Goal: Transaction & Acquisition: Purchase product/service

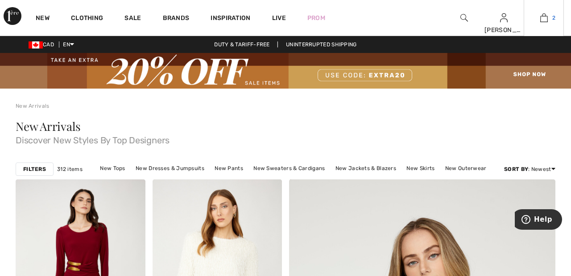
click at [540, 19] on img at bounding box center [544, 17] width 8 height 11
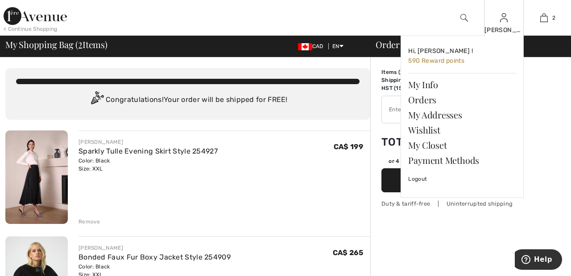
click at [503, 22] on img at bounding box center [504, 17] width 8 height 11
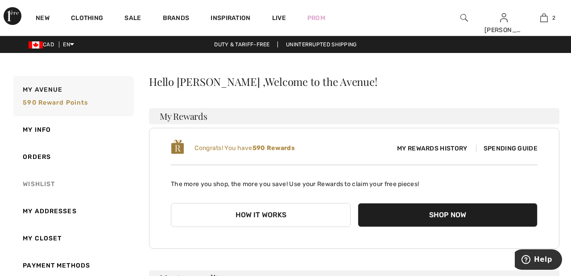
click at [46, 184] on link "Wishlist" at bounding box center [73, 184] width 122 height 27
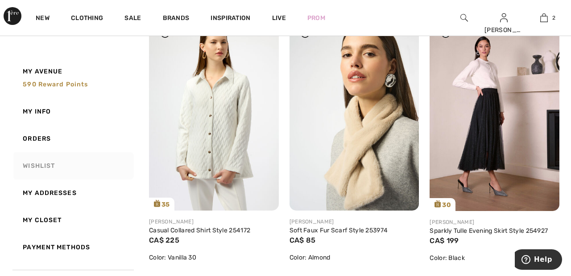
scroll to position [700, 0]
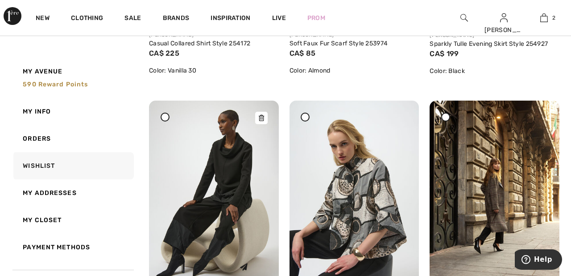
click at [211, 223] on img at bounding box center [214, 198] width 130 height 194
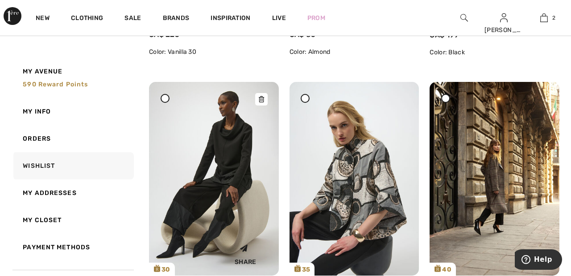
scroll to position [930, 0]
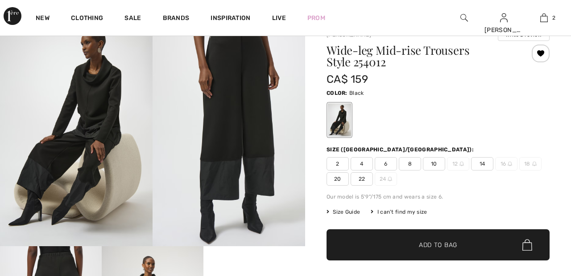
click at [364, 181] on span "22" at bounding box center [361, 179] width 22 height 13
click at [435, 256] on span "✔ Added to Bag Add to Bag" at bounding box center [437, 245] width 223 height 31
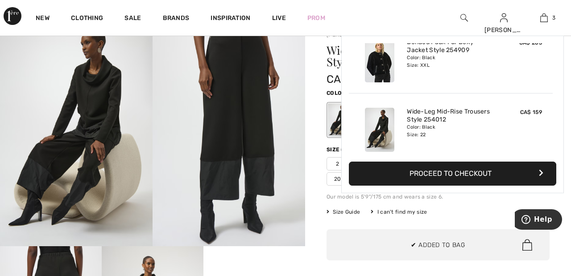
scroll to position [97, 0]
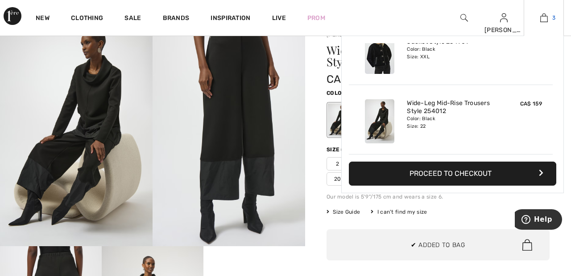
click at [547, 21] on img at bounding box center [544, 17] width 8 height 11
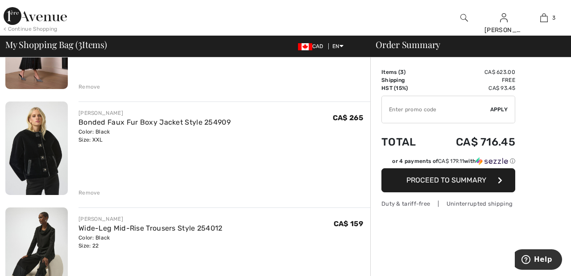
scroll to position [136, 0]
click at [89, 187] on div "Remove" at bounding box center [224, 192] width 292 height 10
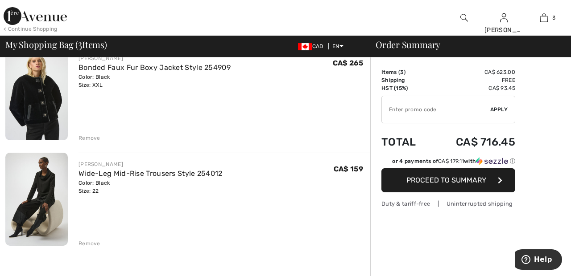
scroll to position [192, 0]
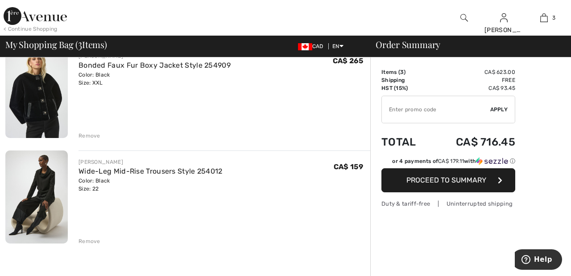
click at [92, 139] on div "Remove" at bounding box center [89, 136] width 22 height 8
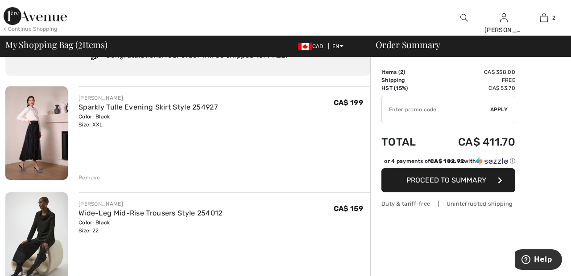
scroll to position [40, 0]
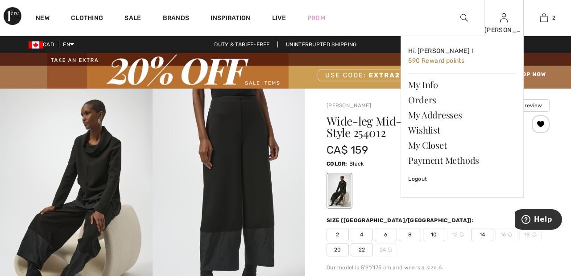
click at [502, 22] on img at bounding box center [504, 17] width 8 height 11
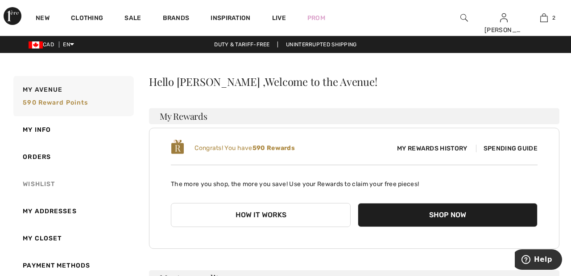
click at [43, 187] on link "Wishlist" at bounding box center [73, 184] width 122 height 27
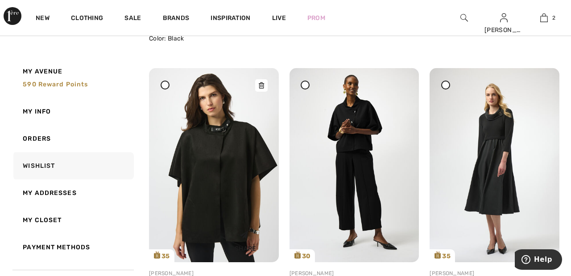
click at [217, 169] on img at bounding box center [214, 165] width 130 height 194
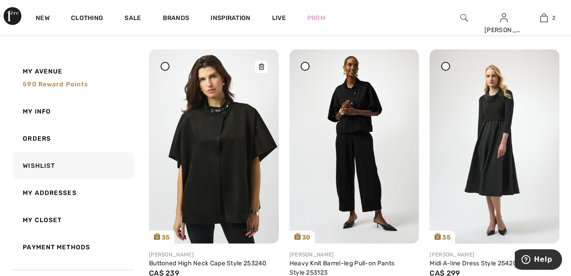
scroll to position [1522, 0]
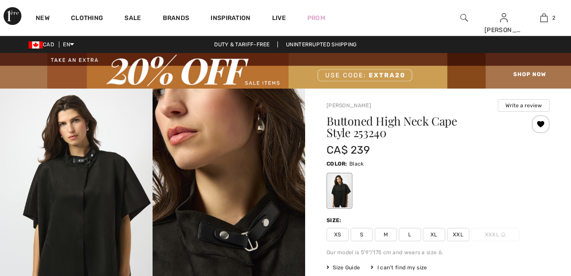
checkbox input "true"
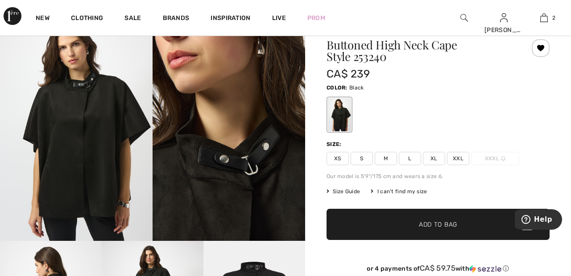
scroll to position [77, 0]
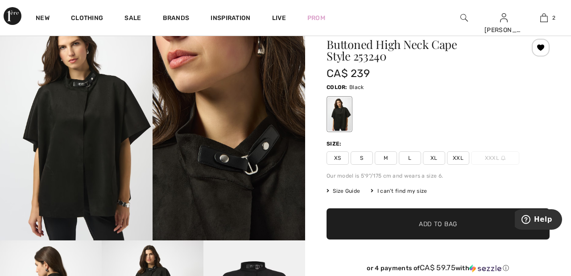
click at [461, 155] on span "XXL" at bounding box center [458, 158] width 22 height 13
click at [463, 231] on span "✔ Added to Bag Add to Bag" at bounding box center [437, 224] width 223 height 31
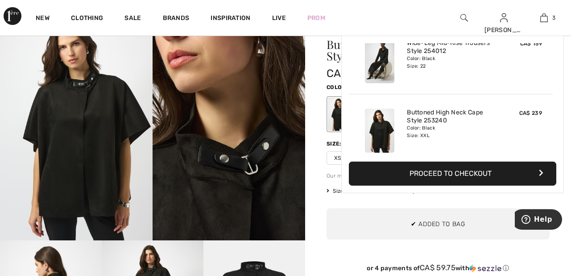
scroll to position [97, 0]
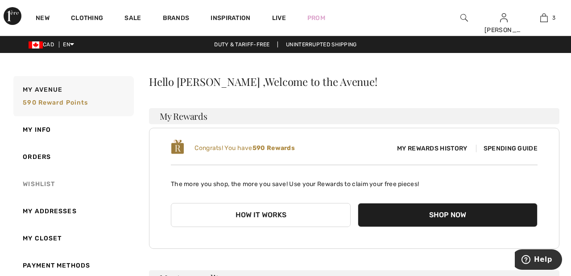
click at [49, 180] on link "Wishlist" at bounding box center [73, 184] width 122 height 27
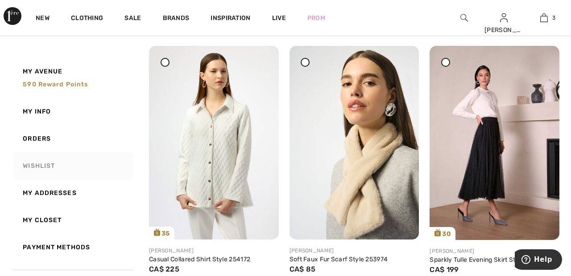
scroll to position [672, 0]
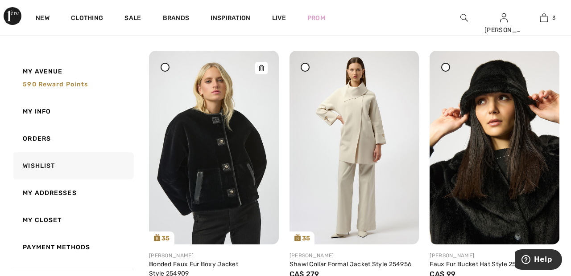
click at [218, 144] on img at bounding box center [214, 148] width 130 height 194
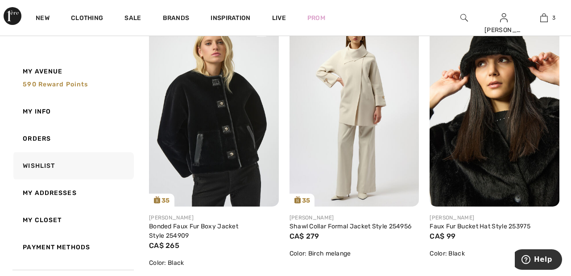
scroll to position [1260, 0]
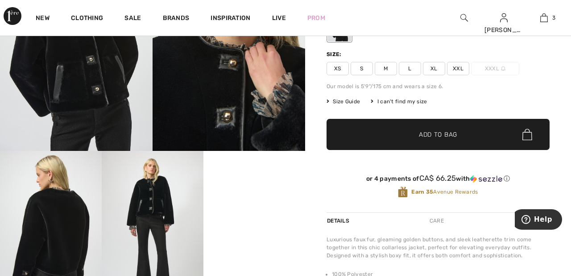
click at [464, 68] on span "XXL" at bounding box center [458, 68] width 22 height 13
click at [446, 136] on span "Add to Bag" at bounding box center [438, 134] width 38 height 9
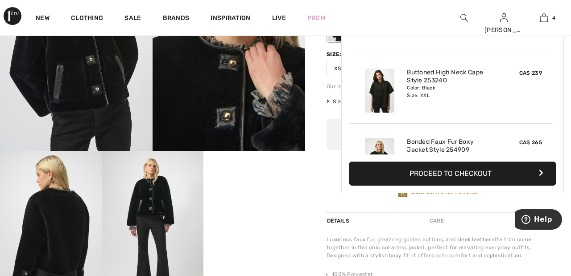
scroll to position [167, 0]
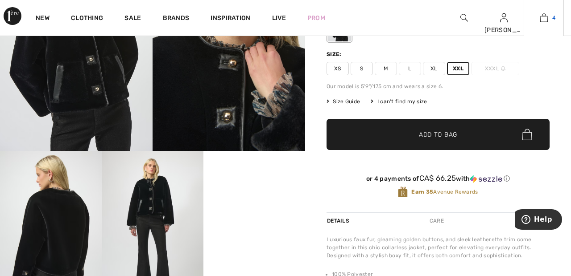
click at [543, 21] on img at bounding box center [544, 17] width 8 height 11
